Goal: Task Accomplishment & Management: Manage account settings

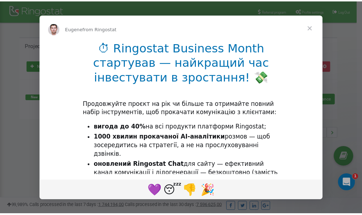
scroll to position [107, 0]
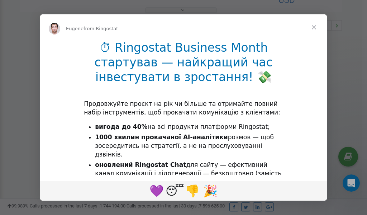
click at [315, 29] on span "Close" at bounding box center [314, 27] width 26 height 26
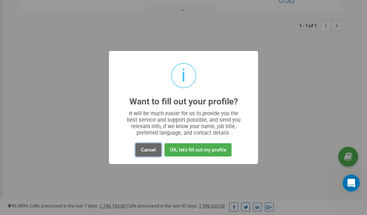
click at [151, 149] on button "Cancel" at bounding box center [149, 149] width 26 height 13
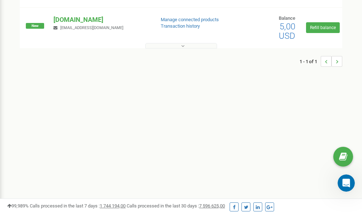
scroll to position [0, 0]
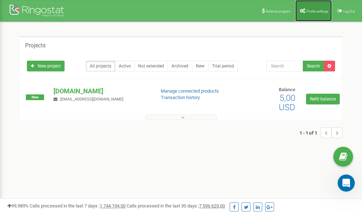
click at [321, 13] on link "Profile settings" at bounding box center [313, 11] width 37 height 22
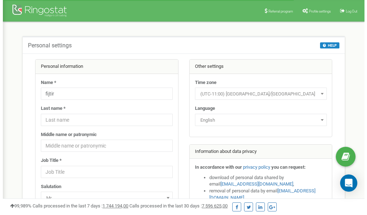
scroll to position [36, 0]
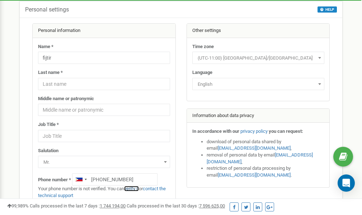
click at [133, 189] on link "verify it" at bounding box center [131, 188] width 15 height 5
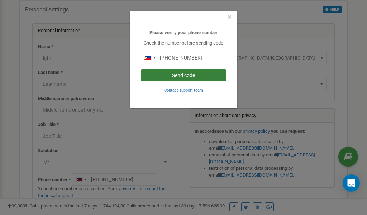
click at [178, 75] on button "Send code" at bounding box center [183, 75] width 85 height 12
